Goal: Task Accomplishment & Management: Use online tool/utility

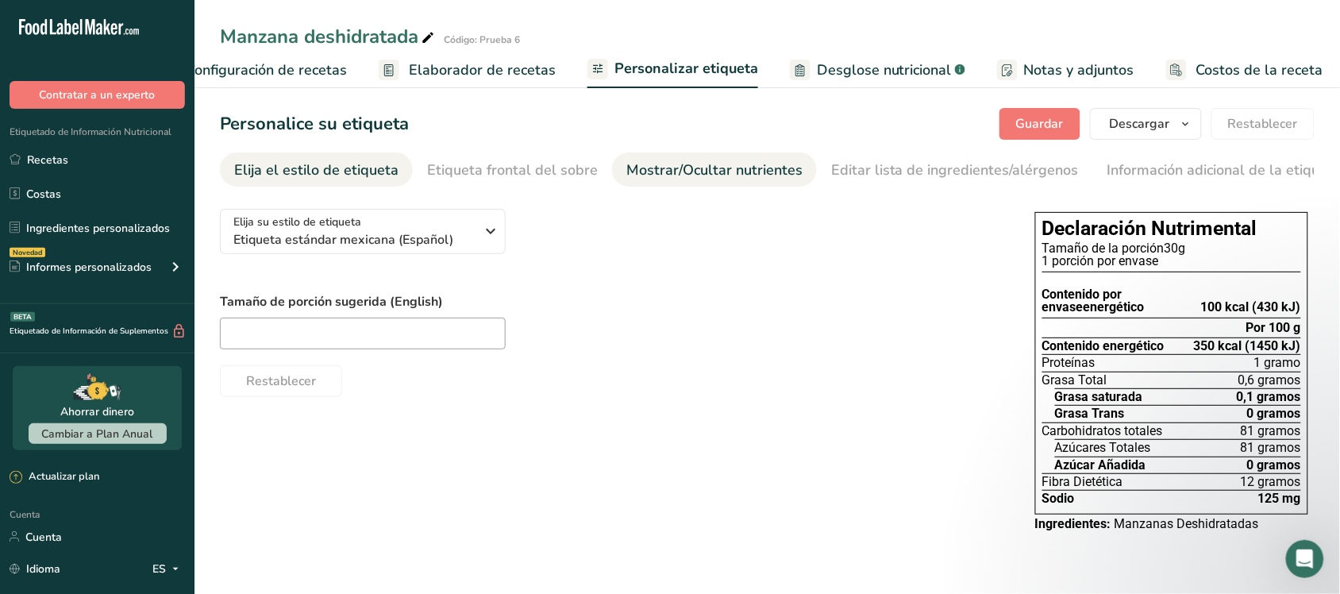
drag, startPoint x: 553, startPoint y: 179, endPoint x: 629, endPoint y: 179, distance: 75.4
click at [553, 179] on font "Etiqueta frontal del sobre" at bounding box center [512, 169] width 171 height 19
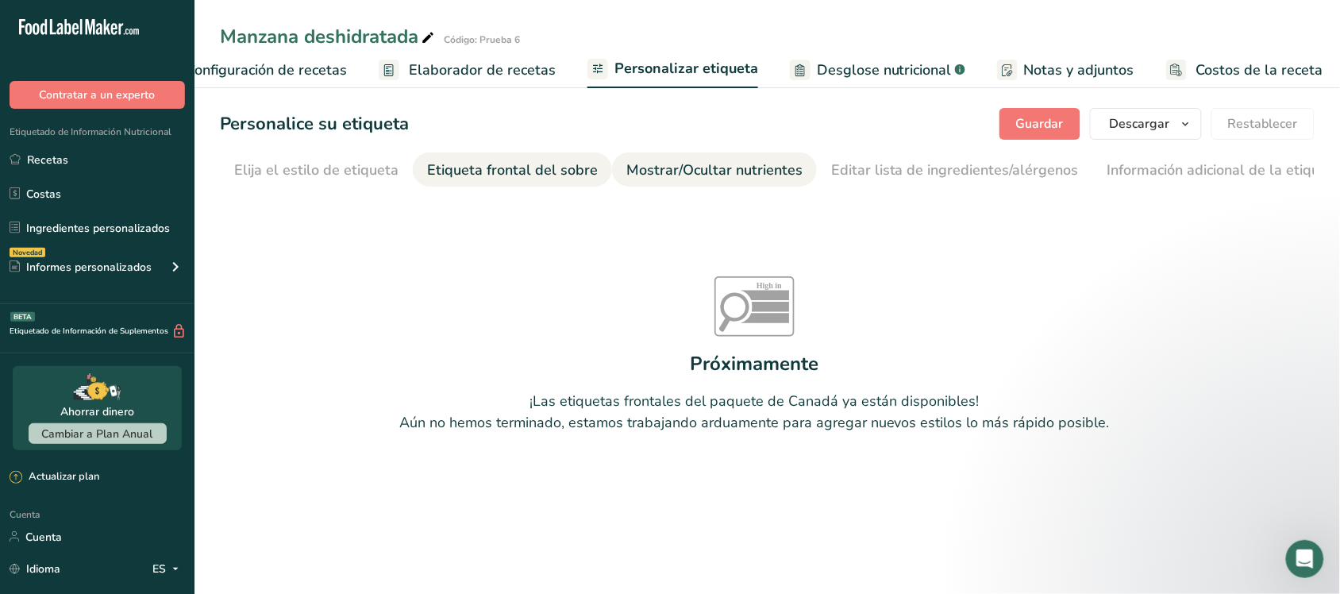
scroll to position [0, 20]
click at [651, 179] on font "Mostrar/Ocultar nutrientes" at bounding box center [694, 169] width 176 height 19
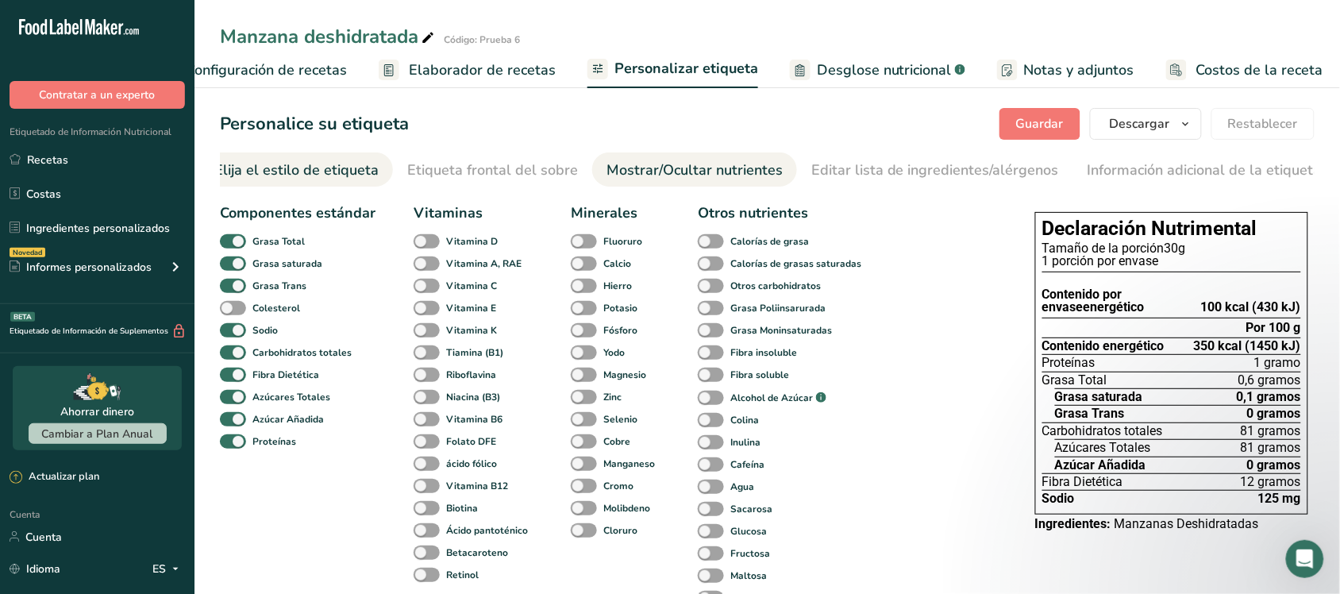
click at [316, 175] on font "Elija el estilo de etiqueta" at bounding box center [296, 169] width 164 height 19
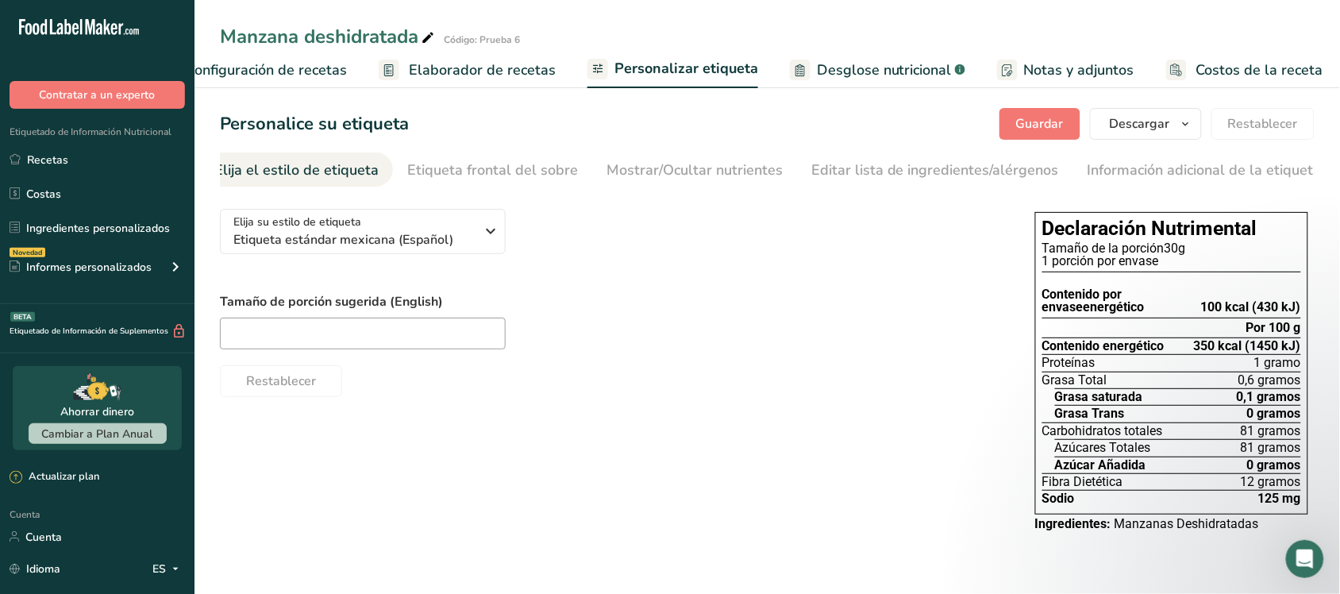
scroll to position [0, 0]
click at [421, 62] on font "Elaborador de recetas" at bounding box center [482, 69] width 147 height 19
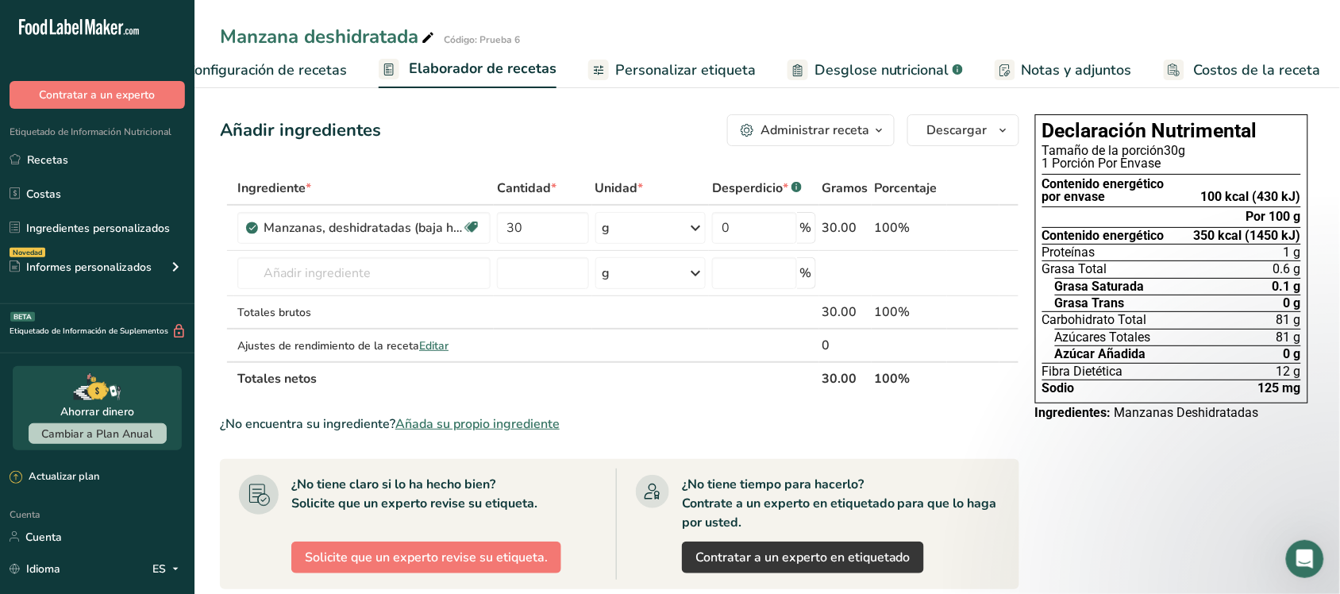
click at [652, 61] on font "Personalizar etiqueta" at bounding box center [685, 69] width 140 height 19
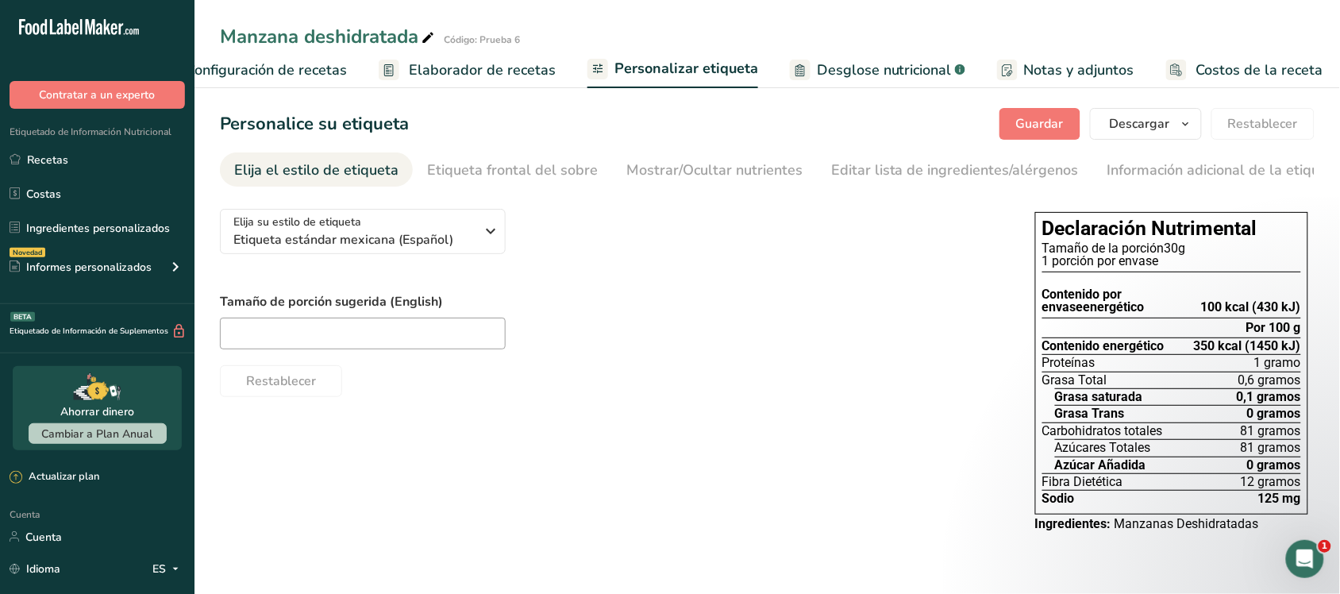
click at [587, 51] on link "Personalizar etiqueta" at bounding box center [672, 70] width 171 height 38
click at [627, 79] on link "Personalizar etiqueta" at bounding box center [672, 70] width 171 height 38
click at [718, 223] on div "Elija su estilo de etiqueta Etiqueta estándar mexicana (Español) [GEOGRAPHIC_DA…" at bounding box center [611, 296] width 783 height 201
